Goal: Find specific page/section: Find specific page/section

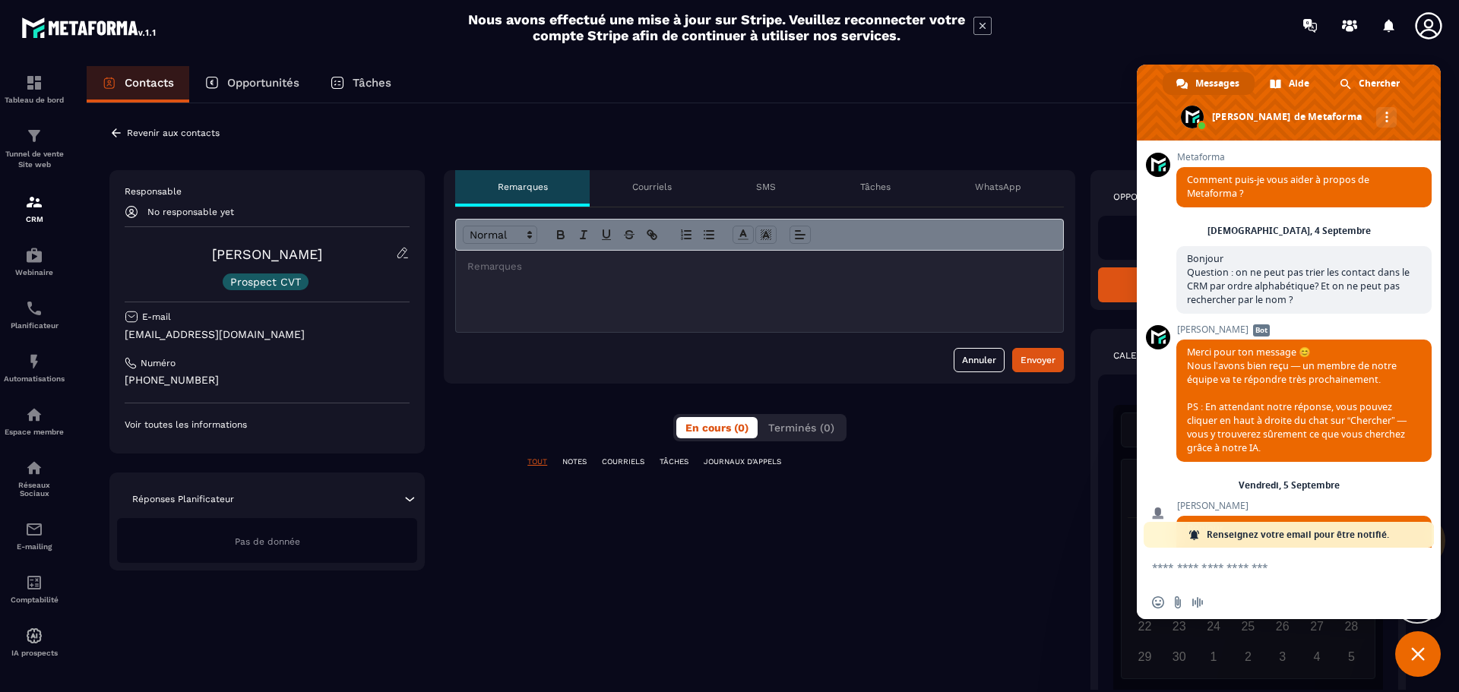
scroll to position [2752, 0]
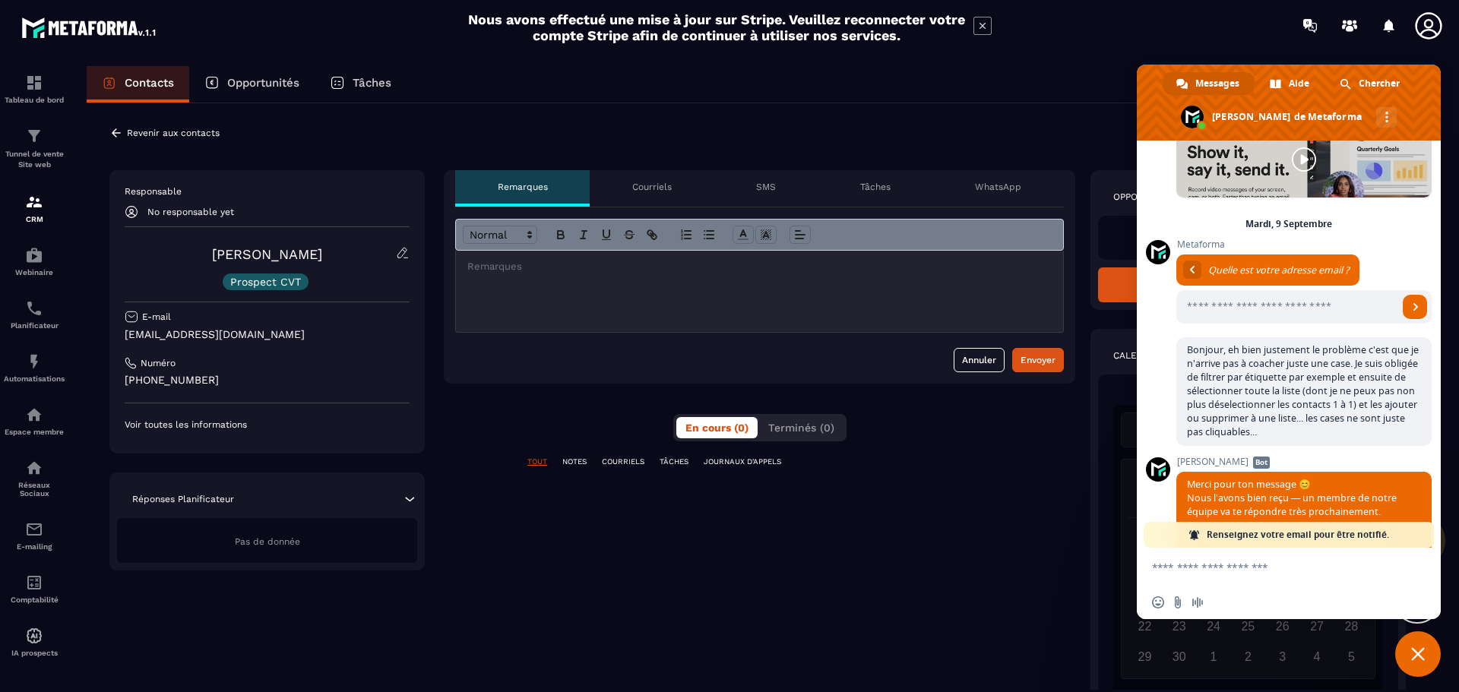
click at [406, 256] on icon at bounding box center [403, 253] width 14 height 14
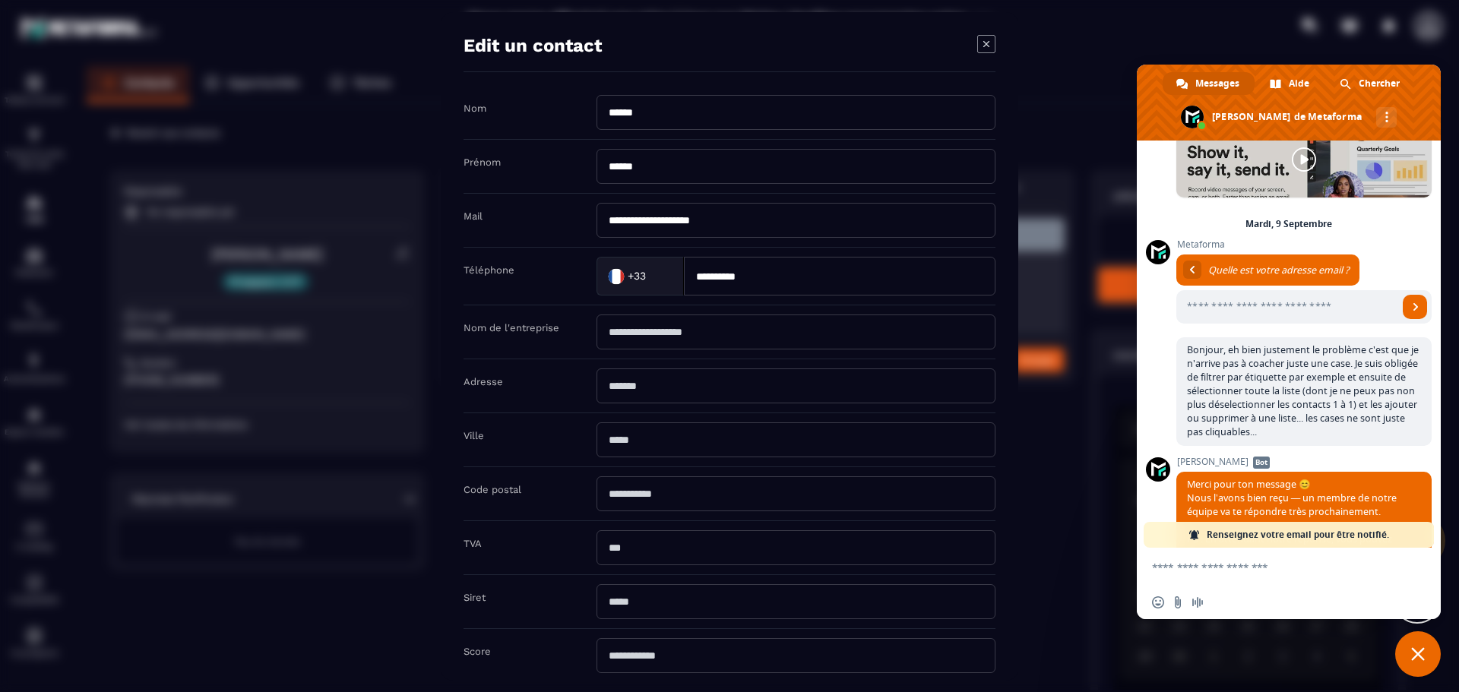
click at [988, 43] on icon "Modal window" at bounding box center [986, 43] width 6 height 6
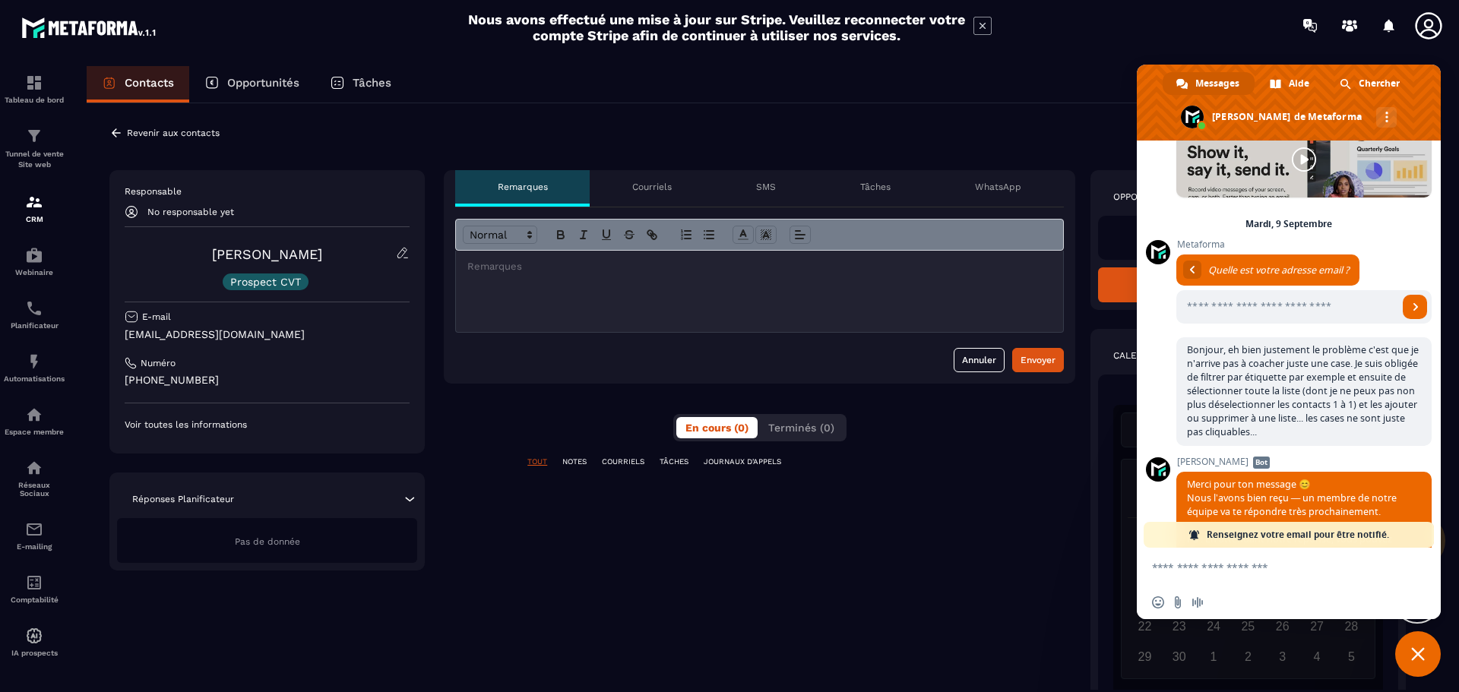
click at [350, 290] on div "Responsable No responsable yet [PERSON_NAME] Prospect CVT E-mail [EMAIL_ADDRESS…" at bounding box center [267, 307] width 285 height 245
click at [337, 281] on div "Prospect CVT" at bounding box center [267, 282] width 285 height 17
click at [195, 275] on div "Prospect CVT" at bounding box center [267, 282] width 285 height 17
click at [255, 247] on link "[PERSON_NAME]" at bounding box center [267, 254] width 110 height 16
click at [264, 249] on link "[PERSON_NAME]" at bounding box center [267, 254] width 110 height 16
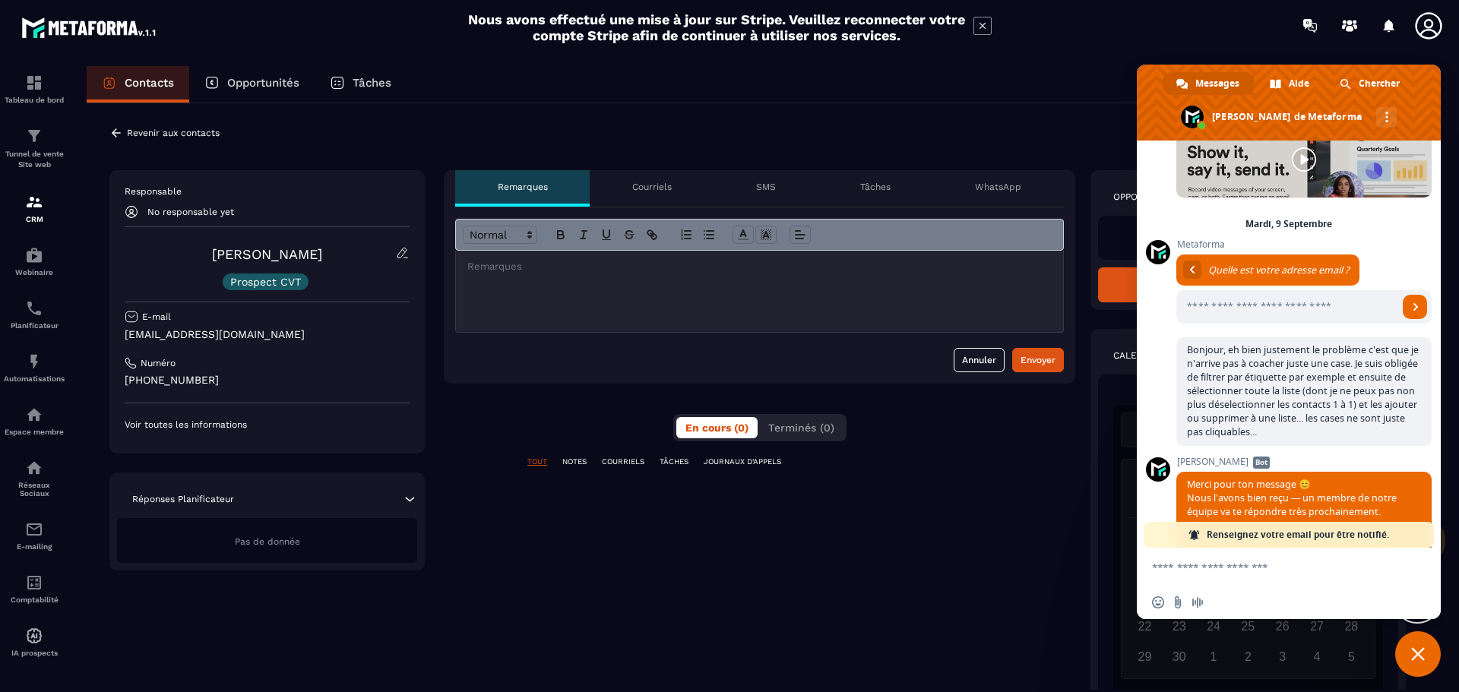
click at [235, 420] on p "Voir toutes les informations" at bounding box center [267, 425] width 285 height 12
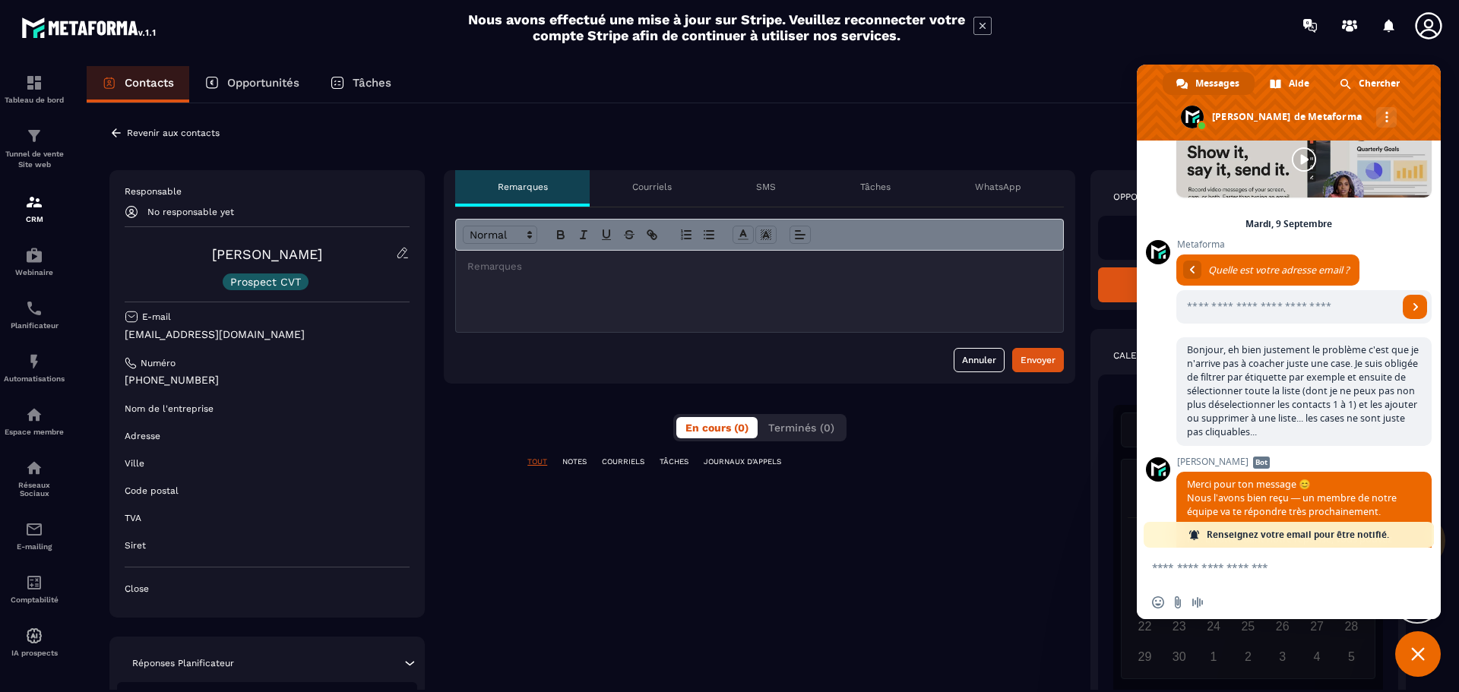
click at [137, 588] on p "Close" at bounding box center [267, 589] width 285 height 12
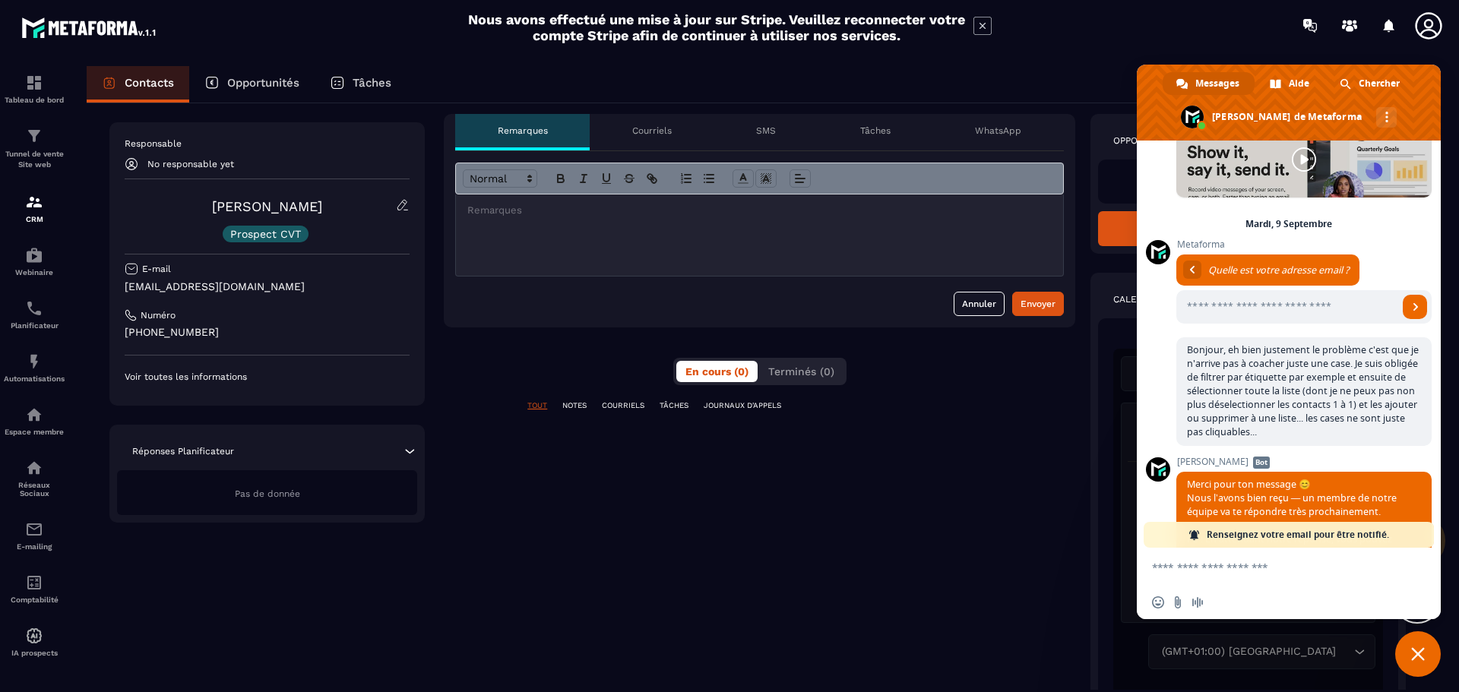
scroll to position [0, 0]
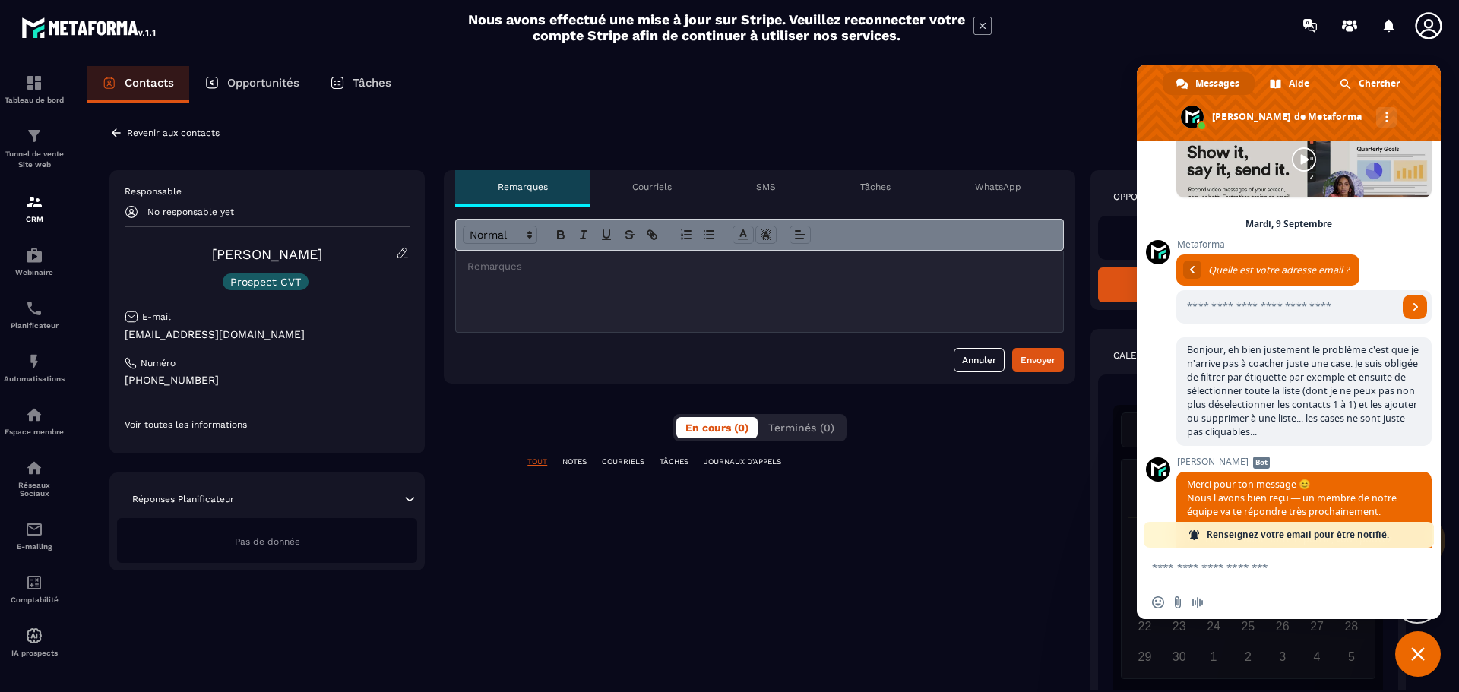
click at [1416, 653] on span "Fermer le chat" at bounding box center [1418, 654] width 14 height 14
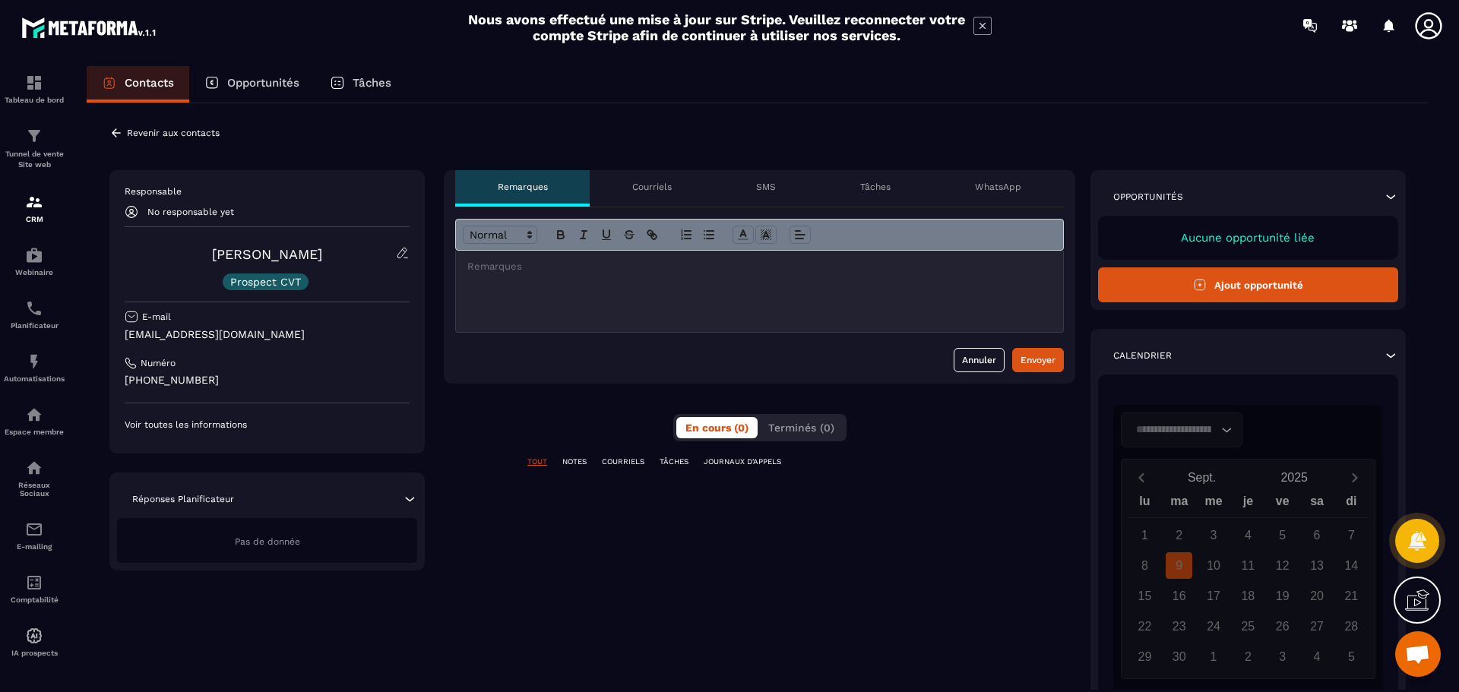
click at [162, 81] on p "Contacts" at bounding box center [149, 83] width 49 height 14
